Goal: Task Accomplishment & Management: Manage account settings

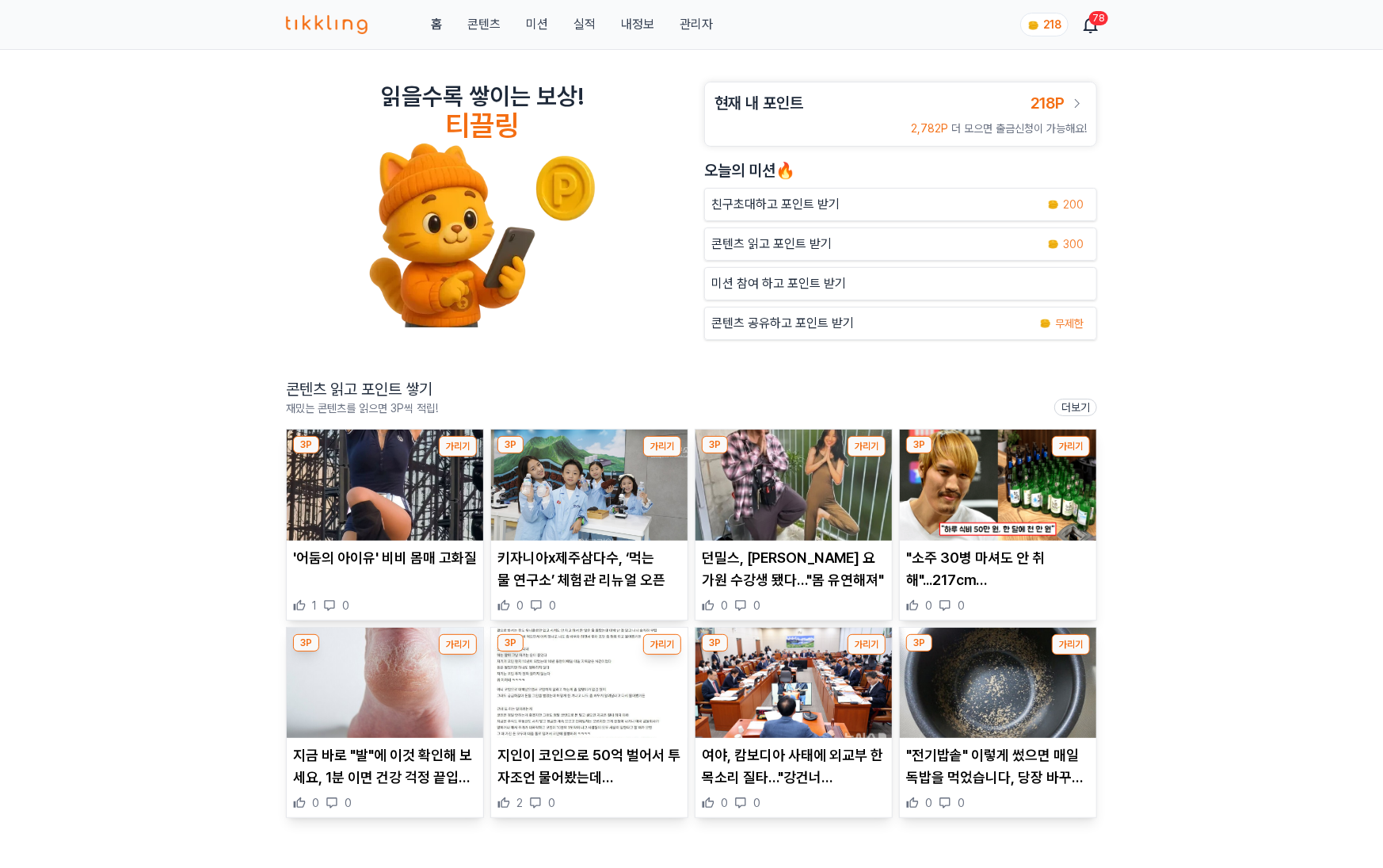
click at [695, 24] on link "관리자" at bounding box center [696, 25] width 33 height 19
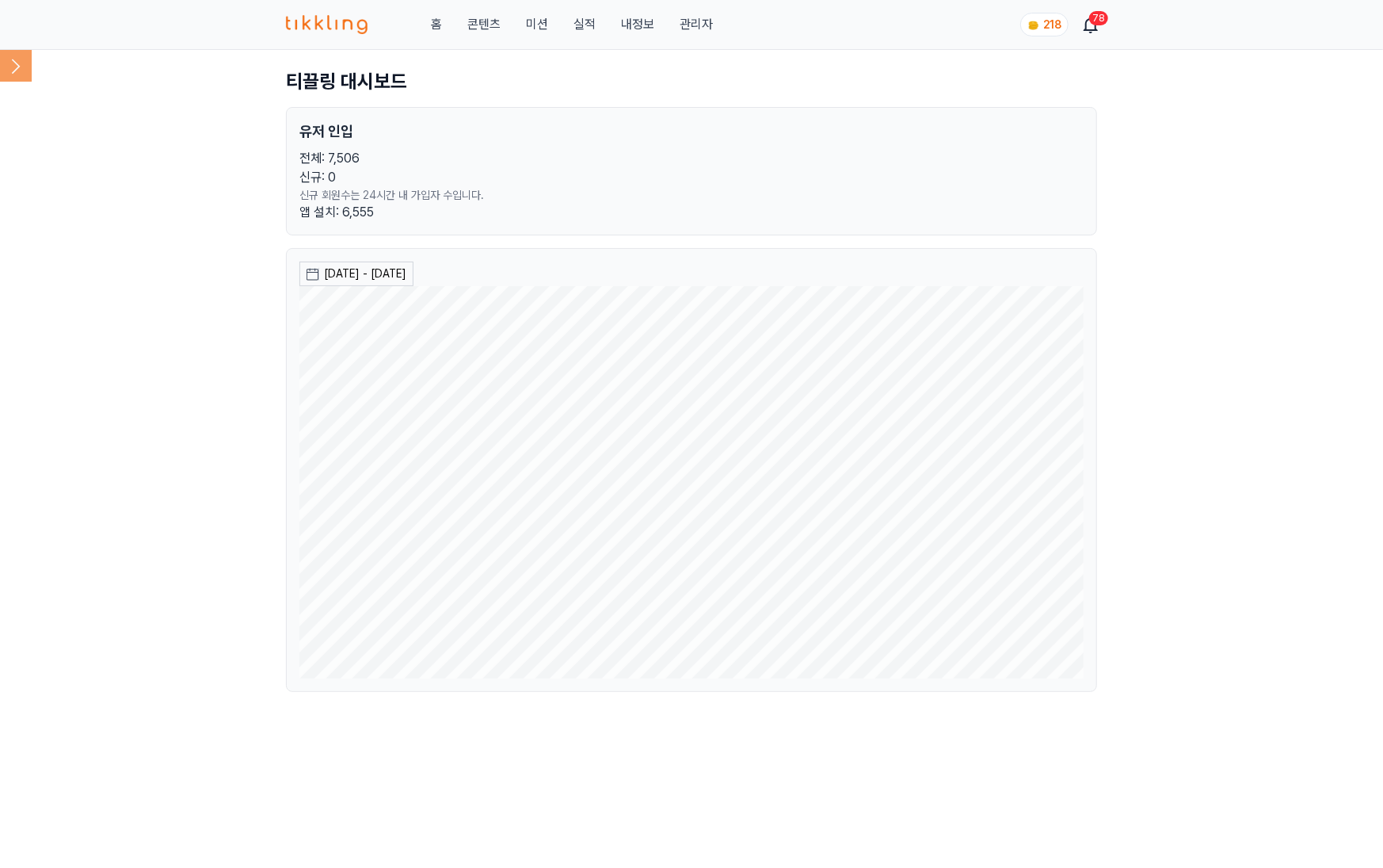
click at [19, 63] on icon at bounding box center [15, 65] width 31 height 31
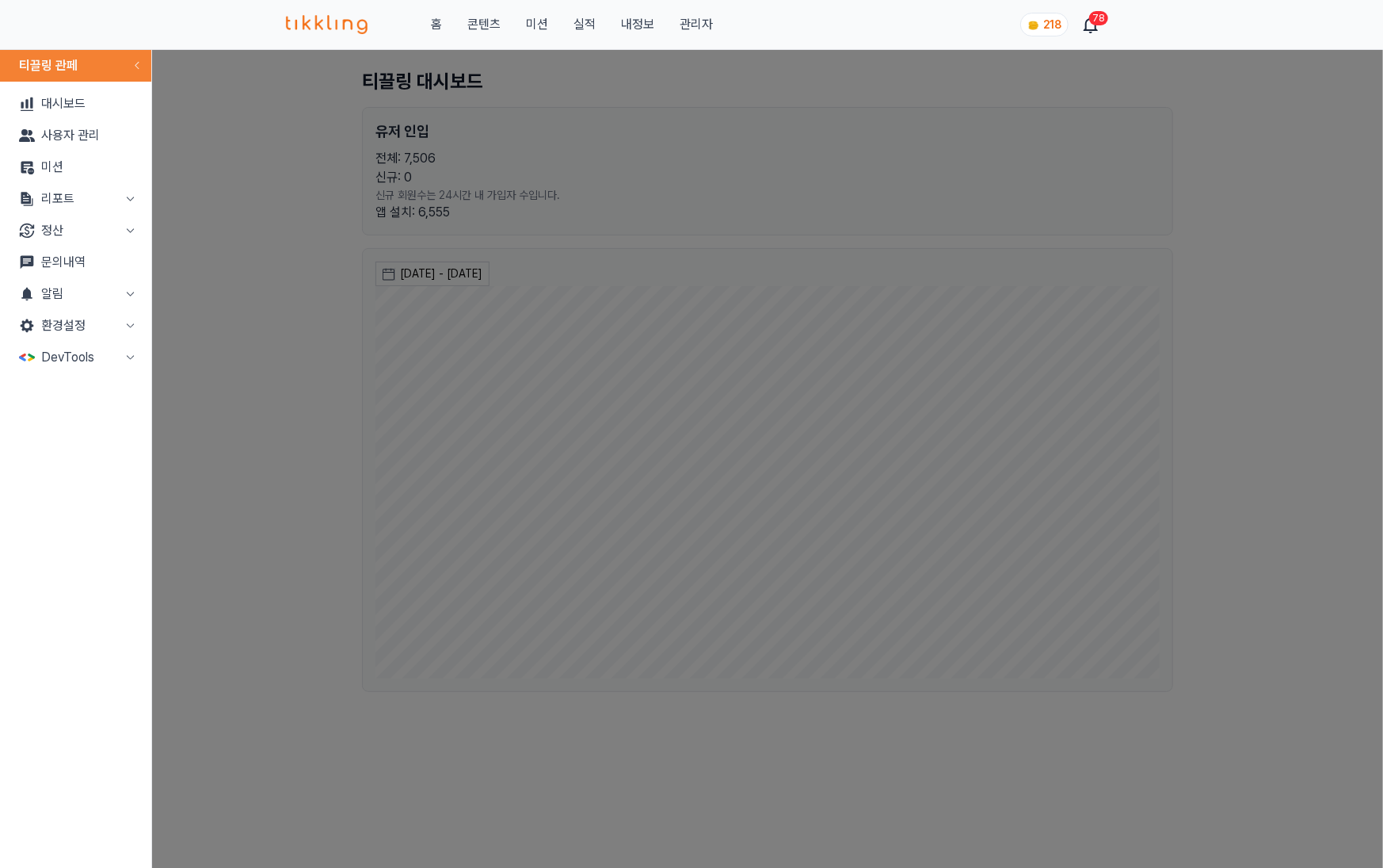
click at [87, 225] on button "정산" at bounding box center [75, 230] width 138 height 31
click at [86, 259] on link "출금신청" at bounding box center [75, 261] width 138 height 31
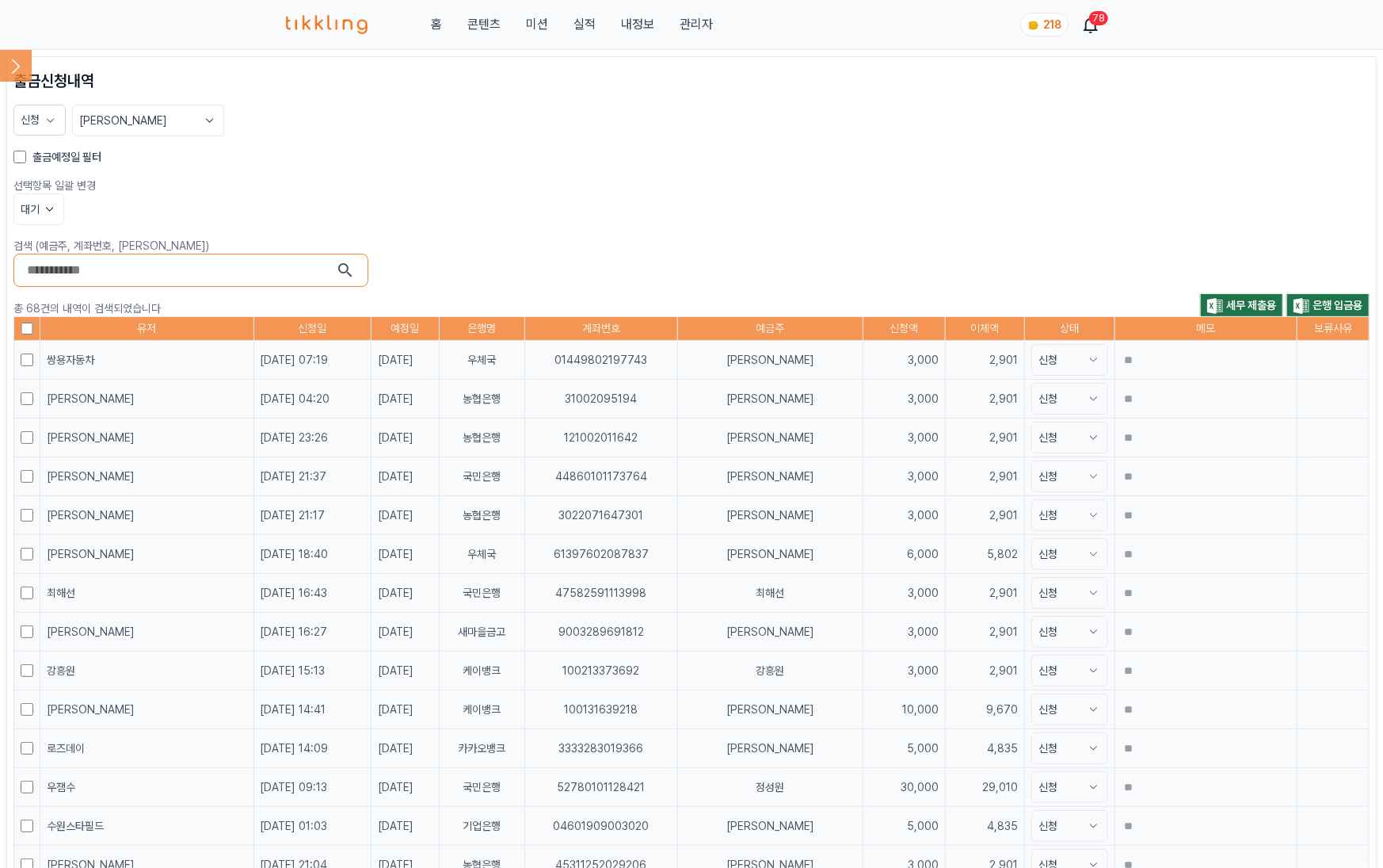
click at [577, 133] on section "신청 [PERSON_NAME]" at bounding box center [692, 120] width 1356 height 31
click at [49, 208] on icon at bounding box center [50, 209] width 16 height 16
click at [49, 208] on icon at bounding box center [50, 209] width 7 height 4
click at [35, 203] on button "대기" at bounding box center [38, 209] width 51 height 31
click at [40, 325] on button "보류" at bounding box center [39, 325] width 50 height 29
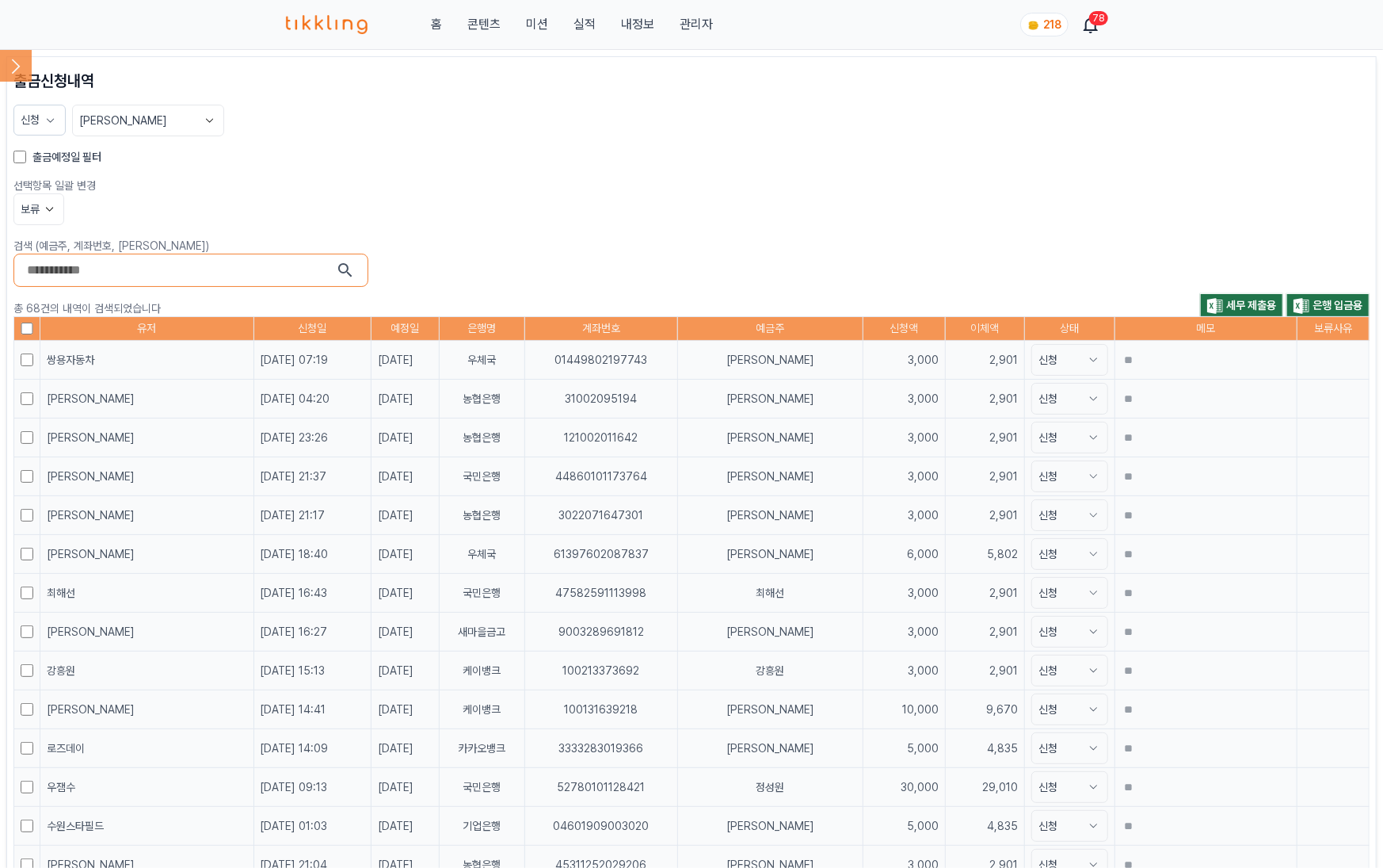
click at [39, 125] on button "신청" at bounding box center [39, 120] width 52 height 31
click at [87, 269] on button "적용" at bounding box center [90, 269] width 138 height 29
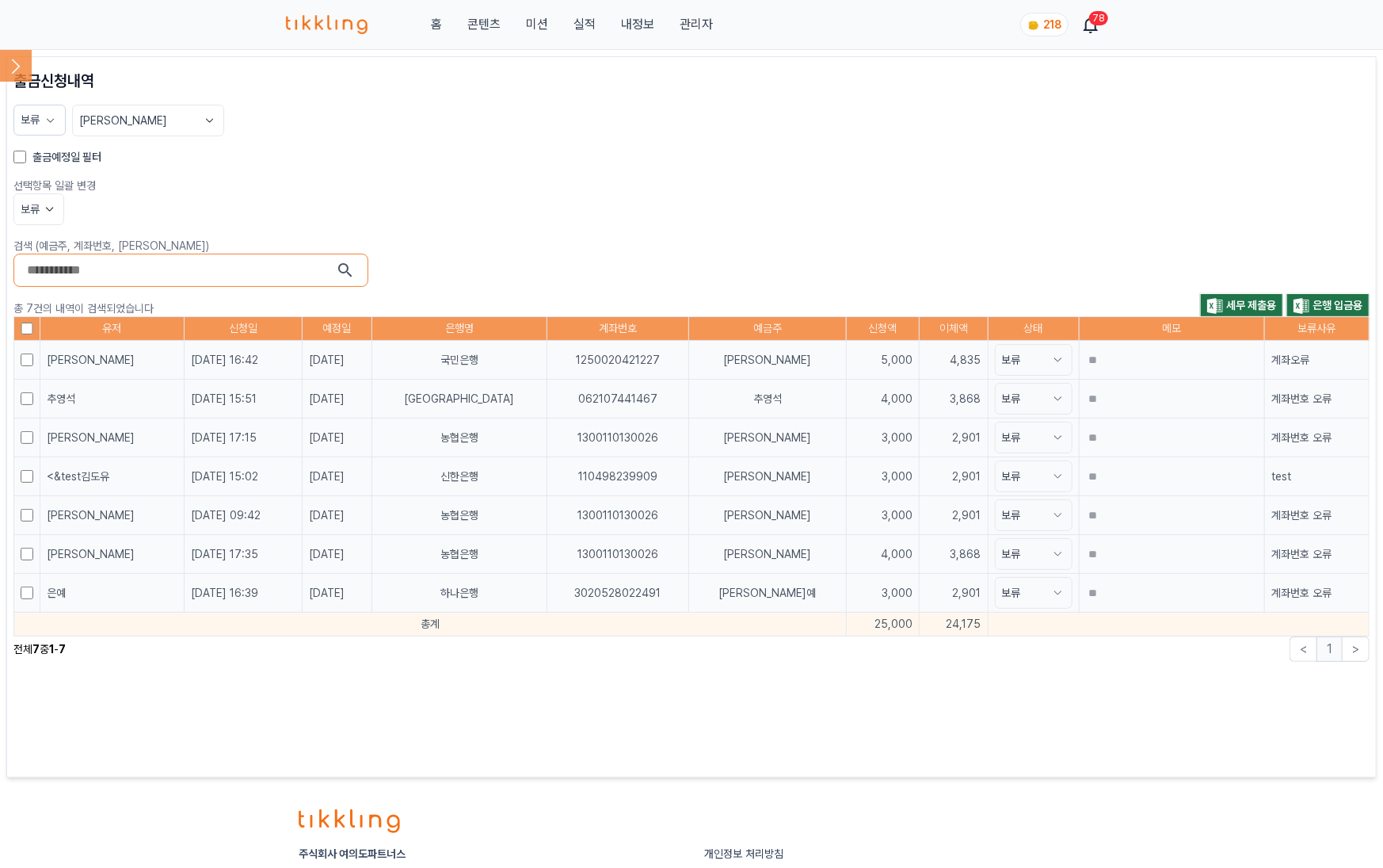
click at [668, 213] on div "보류" at bounding box center [692, 209] width 1356 height 31
